Goal: Share content: Share content

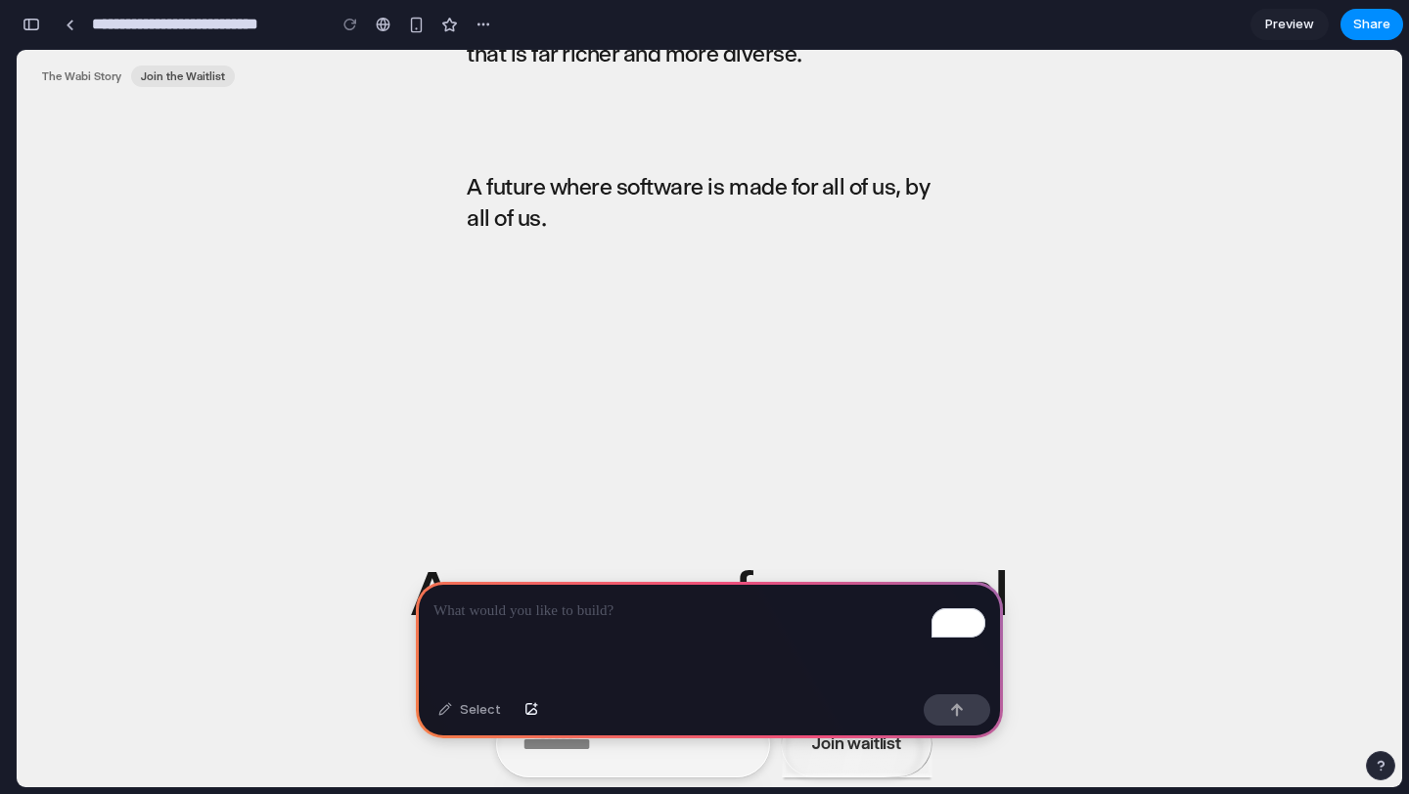
scroll to position [3363, 0]
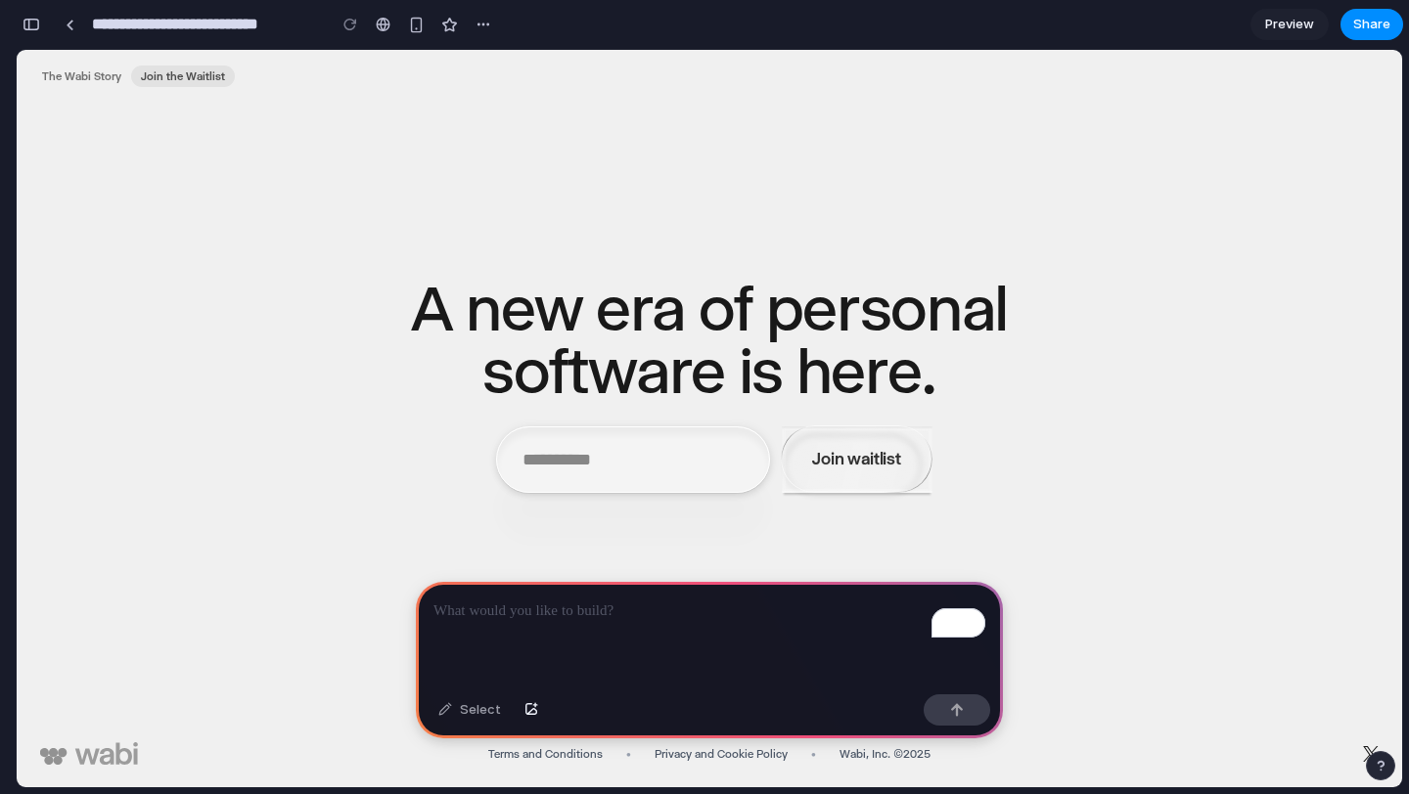
click at [666, 318] on h2 "A new era of personal software is here." at bounding box center [709, 340] width 597 height 125
click at [623, 619] on p "To enrich screen reader interactions, please activate Accessibility in Grammarl…" at bounding box center [709, 611] width 552 height 23
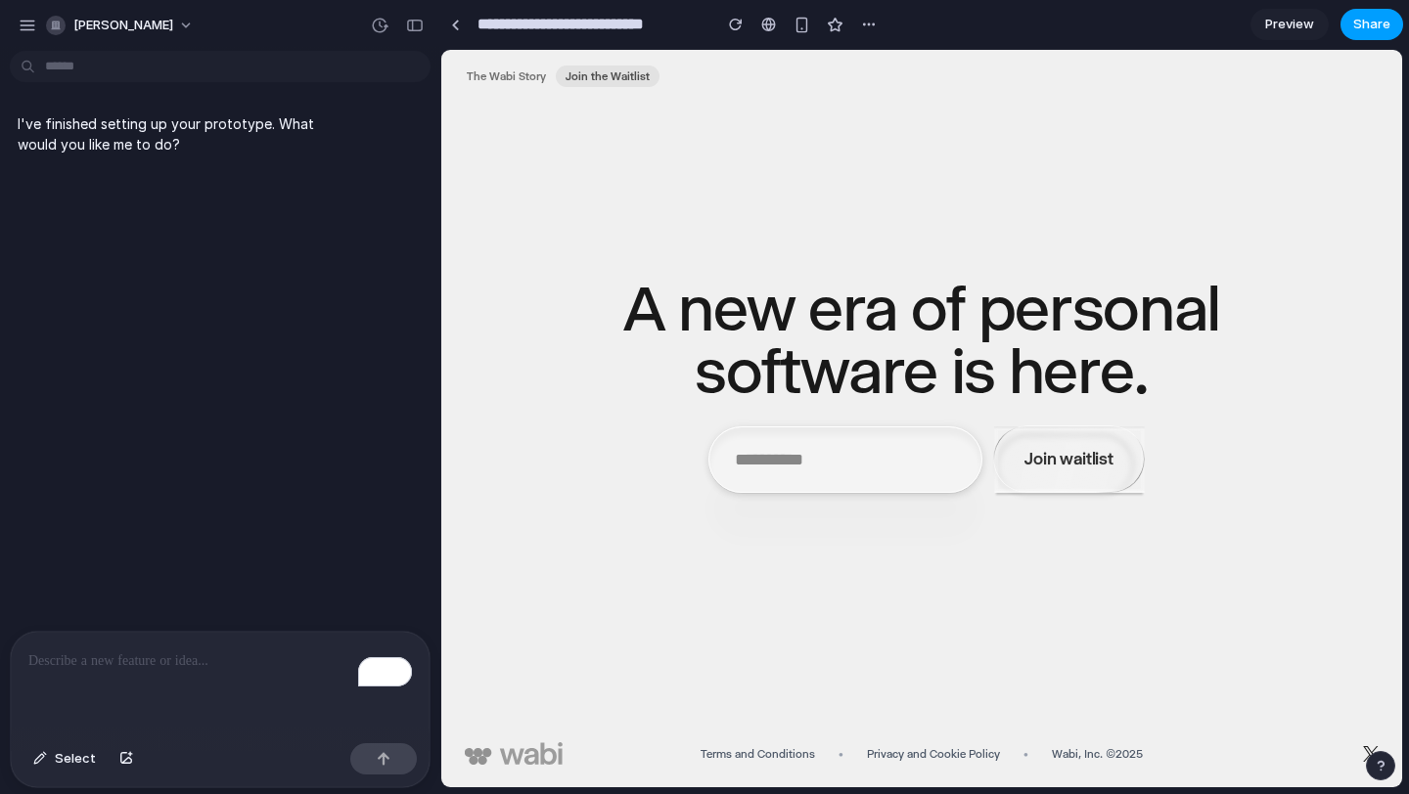
click at [1370, 25] on span "Share" at bounding box center [1371, 25] width 37 height 20
click at [733, 193] on div "Share ' Prototype from Wabi Waitlist ' Invite [PERSON_NAME] Anyone at [PERSON_N…" at bounding box center [704, 397] width 1409 height 794
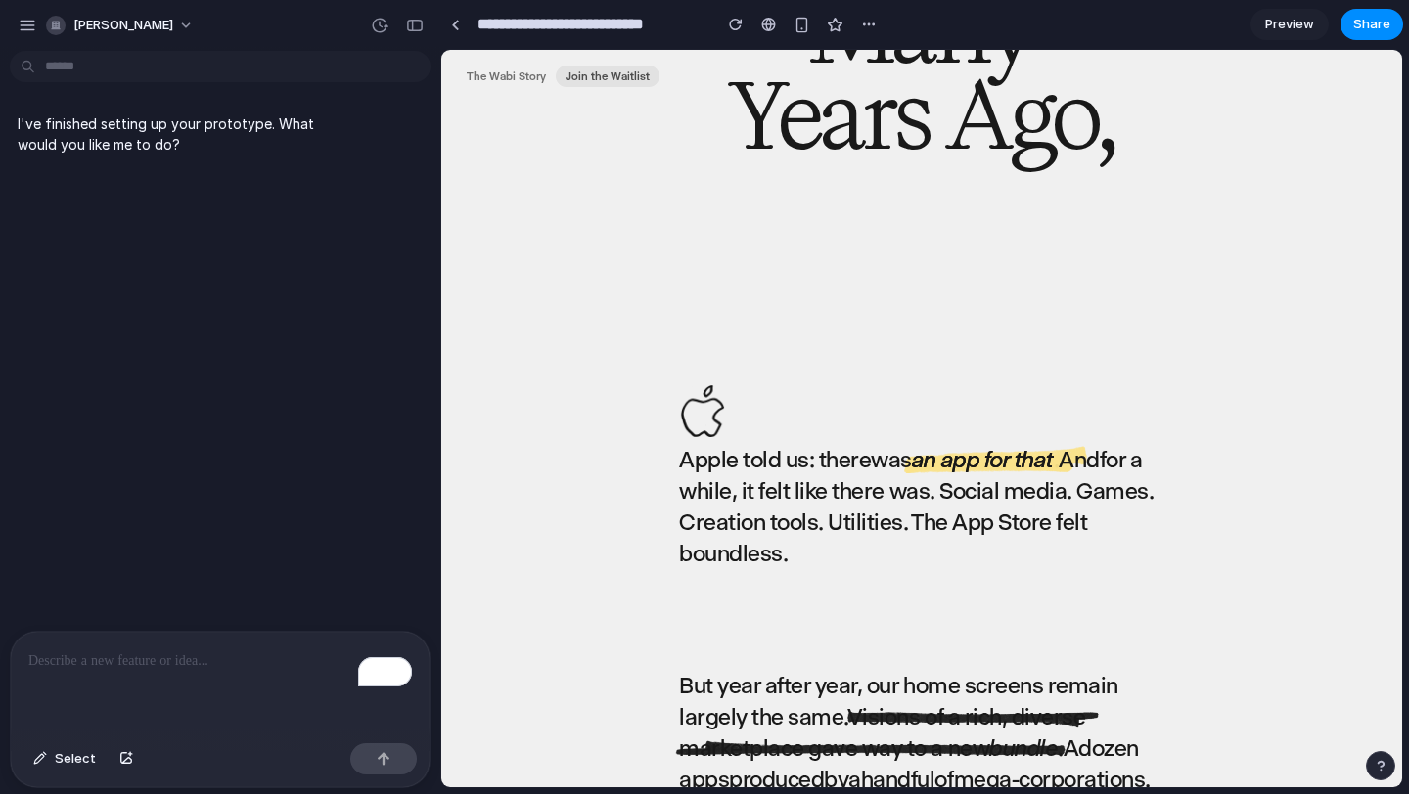
scroll to position [403, 0]
click at [114, 667] on p "To enrich screen reader interactions, please activate Accessibility in Grammarl…" at bounding box center [219, 661] width 383 height 23
